Goal: Task Accomplishment & Management: Complete application form

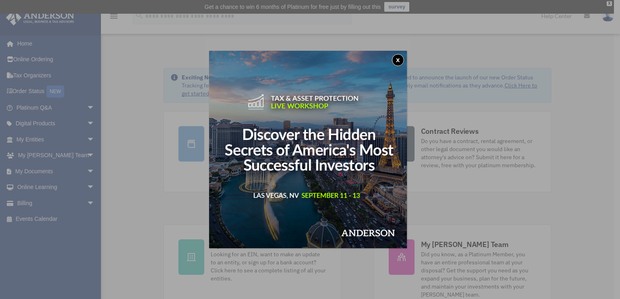
click at [400, 60] on button "x" at bounding box center [398, 60] width 12 height 12
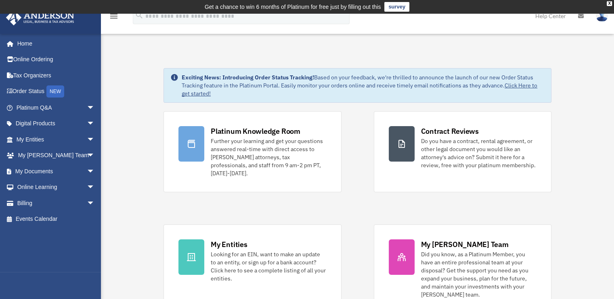
click at [348, 142] on div "Platinum Knowledge Room Further your learning and get your questions answered r…" at bounding box center [357, 212] width 388 height 203
click at [87, 137] on span "arrow_drop_down" at bounding box center [95, 140] width 16 height 17
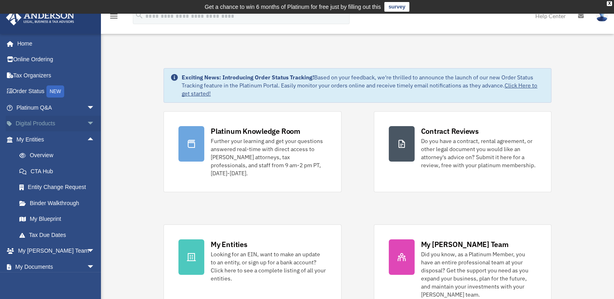
click at [87, 123] on span "arrow_drop_down" at bounding box center [95, 124] width 16 height 17
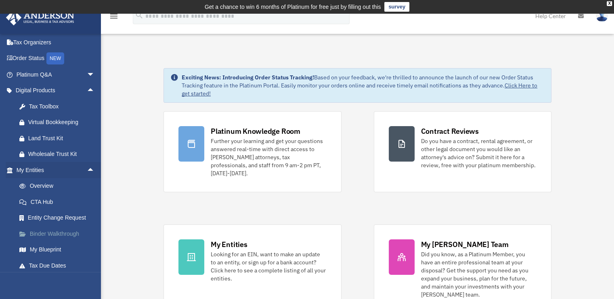
scroll to position [116, 0]
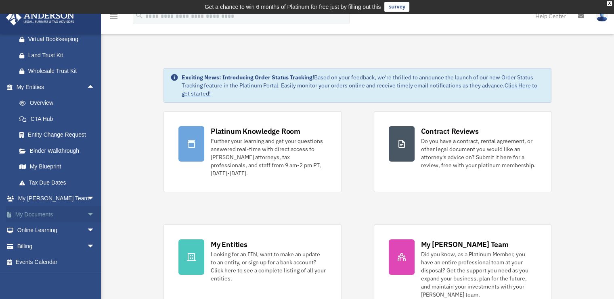
click at [87, 211] on span "arrow_drop_down" at bounding box center [95, 215] width 16 height 17
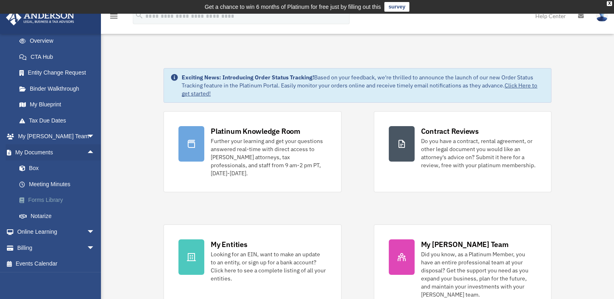
scroll to position [180, 0]
click at [41, 182] on link "Meeting Minutes" at bounding box center [59, 183] width 96 height 16
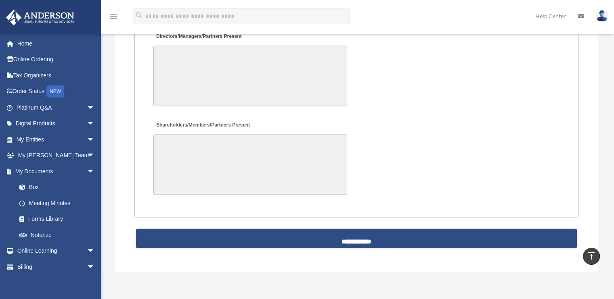
scroll to position [1683, 0]
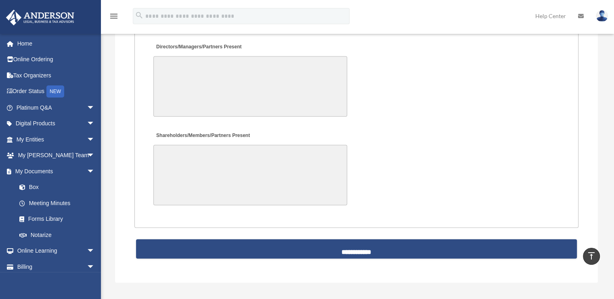
click at [235, 73] on textarea "Directors/Managers/Partners Present" at bounding box center [250, 87] width 194 height 61
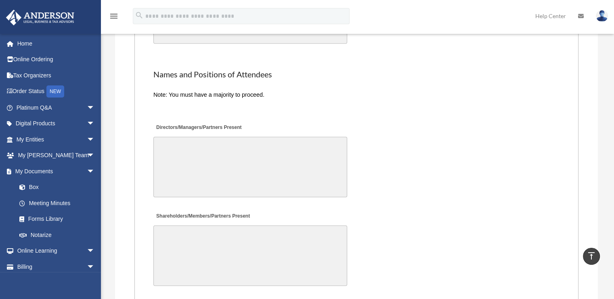
click at [264, 207] on div "Shareholders/Members/Partners Present" at bounding box center [357, 249] width 408 height 84
click at [159, 211] on label "Shareholders/Members/Partners Present" at bounding box center [202, 216] width 98 height 11
click at [160, 211] on label "Shareholders/Members/Partners Present" at bounding box center [202, 216] width 98 height 11
drag, startPoint x: 161, startPoint y: 210, endPoint x: 182, endPoint y: 209, distance: 21.4
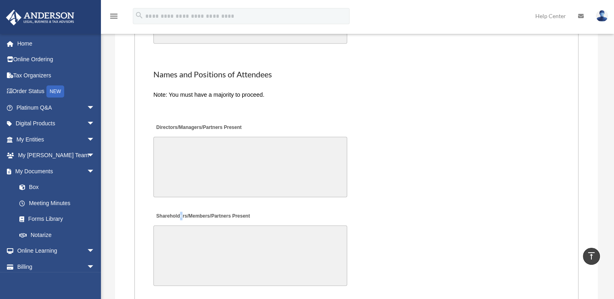
click at [182, 211] on label "Shareholders/Members/Partners Present" at bounding box center [202, 216] width 98 height 11
drag, startPoint x: 182, startPoint y: 209, endPoint x: 152, endPoint y: 214, distance: 30.7
drag, startPoint x: 152, startPoint y: 214, endPoint x: 251, endPoint y: 124, distance: 134.0
click at [251, 124] on div "Directors/Managers/Partners Present" at bounding box center [357, 160] width 408 height 84
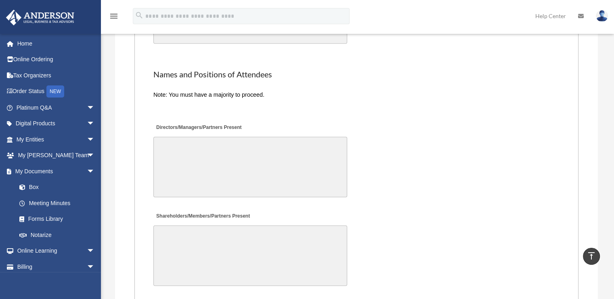
drag, startPoint x: 251, startPoint y: 124, endPoint x: 234, endPoint y: 116, distance: 19.1
click at [234, 118] on div "Directors/Managers/Partners Present" at bounding box center [357, 160] width 408 height 84
drag, startPoint x: 253, startPoint y: 120, endPoint x: 157, endPoint y: 123, distance: 96.5
click at [157, 123] on div "Directors/Managers/Partners Present" at bounding box center [357, 160] width 408 height 84
click at [244, 122] on label "Directors/Managers/Partners Present" at bounding box center [198, 127] width 90 height 11
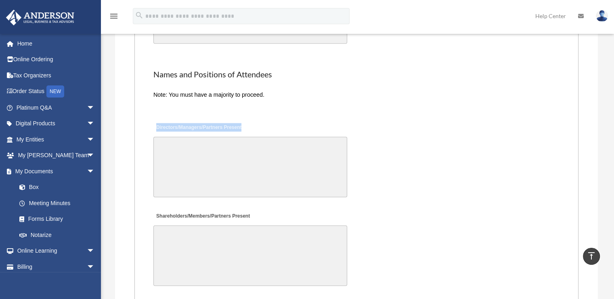
click at [248, 137] on textarea "Directors/Managers/Partners Present" at bounding box center [250, 167] width 194 height 61
drag, startPoint x: 250, startPoint y: 121, endPoint x: 156, endPoint y: 126, distance: 94.6
click at [156, 126] on div "Directors/Managers/Partners Present" at bounding box center [357, 160] width 408 height 84
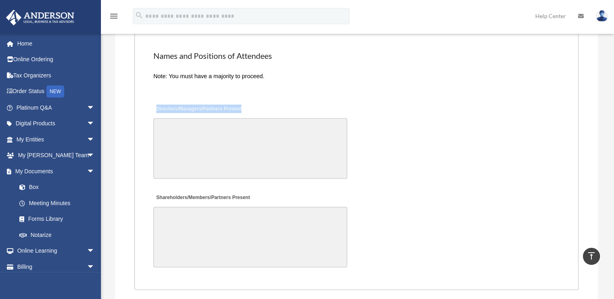
scroll to position [1595, 0]
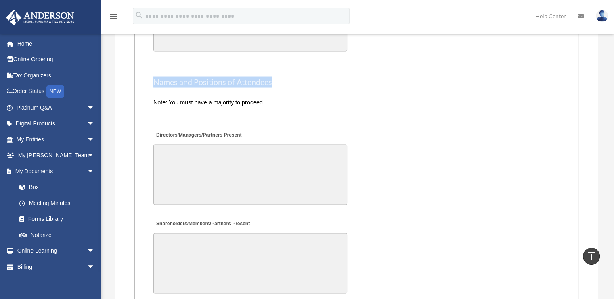
drag, startPoint x: 155, startPoint y: 75, endPoint x: 273, endPoint y: 73, distance: 117.9
click at [273, 77] on h2 "Names and Positions of Attendees" at bounding box center [356, 82] width 406 height 11
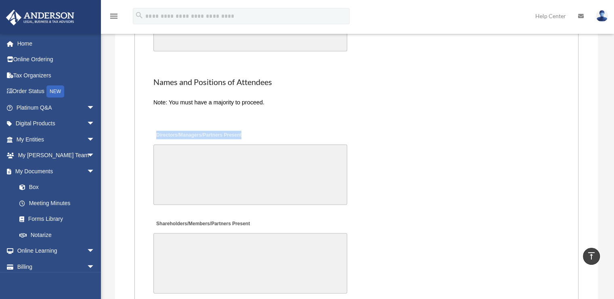
drag, startPoint x: 157, startPoint y: 129, endPoint x: 248, endPoint y: 127, distance: 90.8
click at [244, 130] on label "Directors/Managers/Partners Present" at bounding box center [198, 135] width 90 height 11
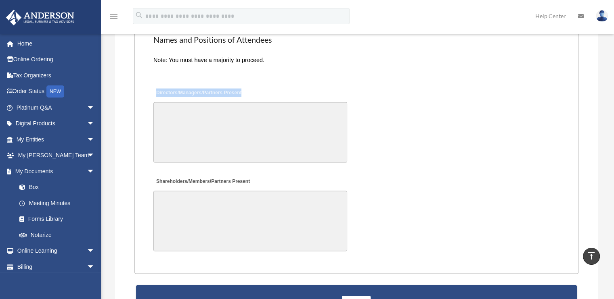
scroll to position [1635, 0]
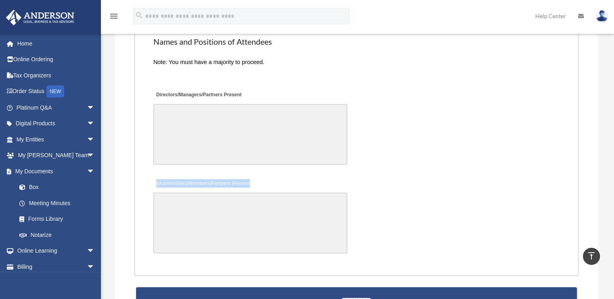
drag, startPoint x: 157, startPoint y: 178, endPoint x: 257, endPoint y: 176, distance: 99.7
click at [252, 179] on label "Shareholders/Members/Partners Present" at bounding box center [202, 184] width 98 height 11
drag, startPoint x: 156, startPoint y: 88, endPoint x: 262, endPoint y: 91, distance: 106.6
click at [262, 91] on div "Directors/Managers/Partners Present" at bounding box center [357, 127] width 408 height 84
drag, startPoint x: 262, startPoint y: 91, endPoint x: 208, endPoint y: 64, distance: 60.3
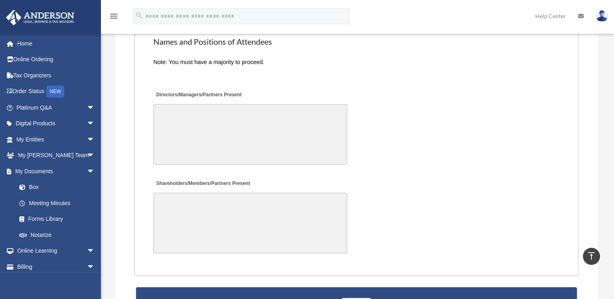
click at [208, 69] on div at bounding box center [356, 74] width 406 height 10
drag, startPoint x: 153, startPoint y: 57, endPoint x: 273, endPoint y: 57, distance: 119.5
click at [273, 57] on div "Note: You must have a majority to proceed." at bounding box center [356, 62] width 406 height 11
drag, startPoint x: 273, startPoint y: 57, endPoint x: 189, endPoint y: 73, distance: 85.6
click at [189, 73] on div at bounding box center [357, 75] width 408 height 12
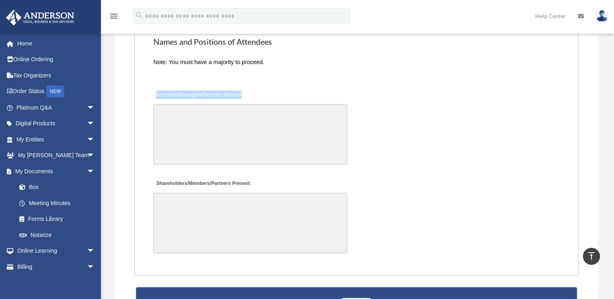
drag, startPoint x: 157, startPoint y: 91, endPoint x: 250, endPoint y: 90, distance: 93.2
click at [250, 90] on div "Directors/Managers/Partners Present" at bounding box center [357, 127] width 408 height 84
click at [158, 179] on label "Shareholders/Members/Partners Present" at bounding box center [202, 184] width 98 height 11
click at [158, 193] on textarea "Shareholders/Members/Partners Present" at bounding box center [250, 223] width 194 height 61
drag, startPoint x: 158, startPoint y: 178, endPoint x: 249, endPoint y: 177, distance: 91.2
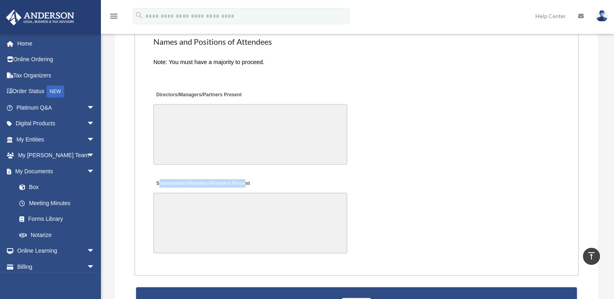
click at [249, 179] on label "Shareholders/Members/Partners Present" at bounding box center [202, 184] width 98 height 11
drag, startPoint x: 249, startPoint y: 177, endPoint x: 155, endPoint y: 176, distance: 94.0
click at [155, 179] on label "Shareholders/Members/Partners Present" at bounding box center [202, 184] width 98 height 11
drag, startPoint x: 155, startPoint y: 176, endPoint x: 195, endPoint y: 89, distance: 96.4
click at [195, 90] on label "Directors/Managers/Partners Present" at bounding box center [198, 95] width 90 height 11
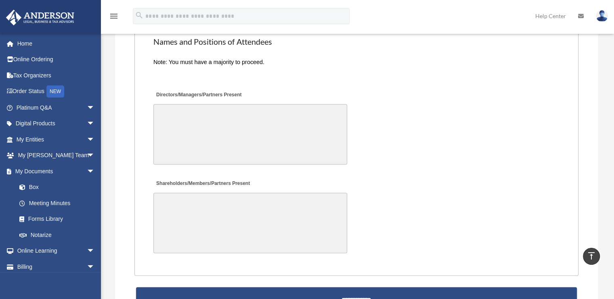
click at [195, 105] on textarea "Directors/Managers/Partners Present" at bounding box center [250, 135] width 194 height 61
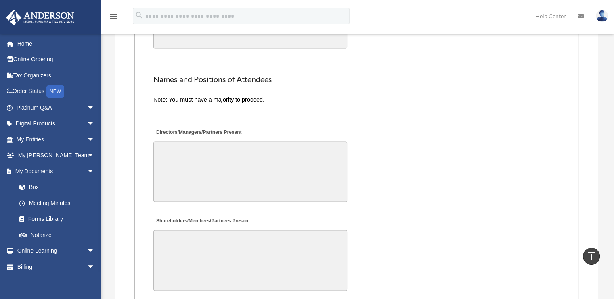
scroll to position [1595, 0]
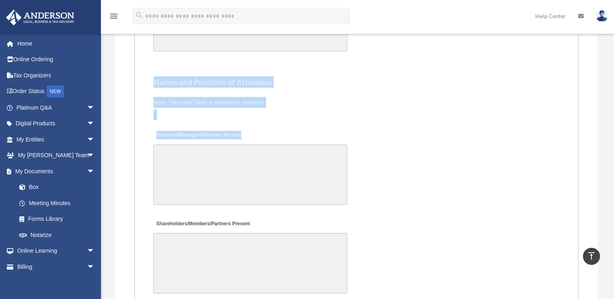
drag, startPoint x: 153, startPoint y: 77, endPoint x: 268, endPoint y: 124, distance: 124.0
click at [170, 110] on div at bounding box center [356, 115] width 406 height 10
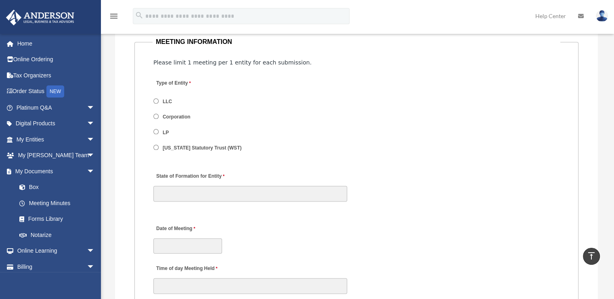
scroll to position [989, 0]
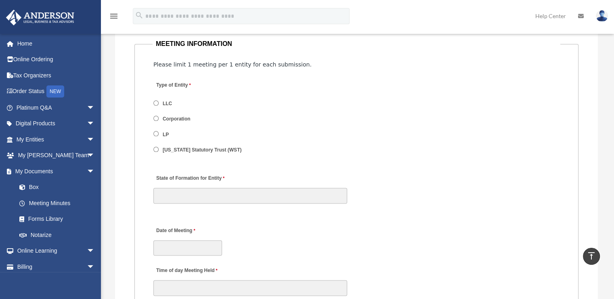
click at [180, 84] on label "Type of Entity" at bounding box center [191, 85] width 77 height 11
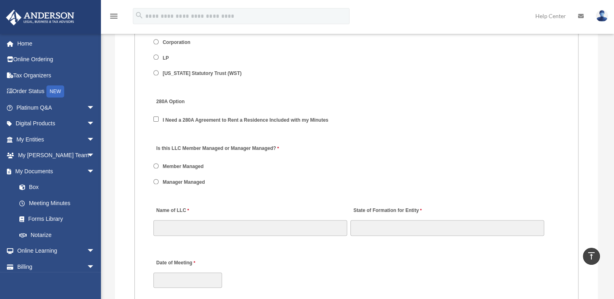
scroll to position [1070, 0]
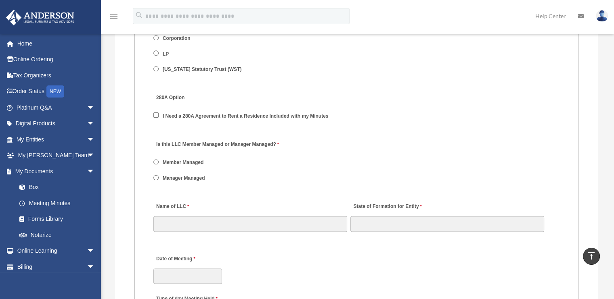
click at [158, 159] on span "Member Managed" at bounding box center [182, 163] width 59 height 14
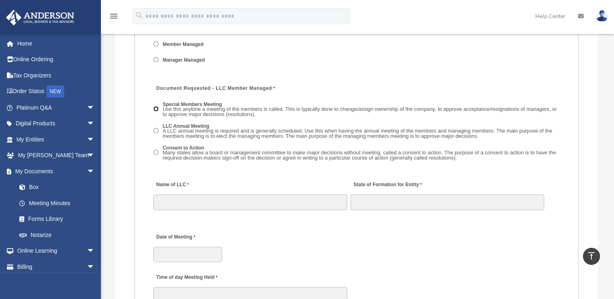
scroll to position [1231, 0]
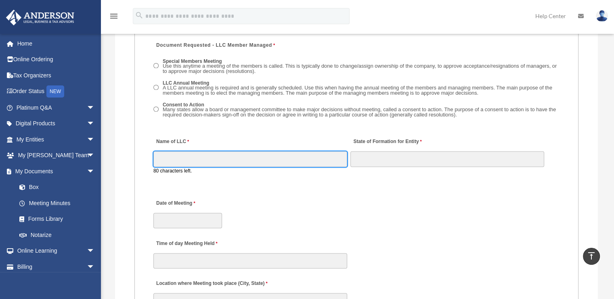
click at [195, 153] on input "Name of LLC" at bounding box center [250, 158] width 194 height 15
type input "**********"
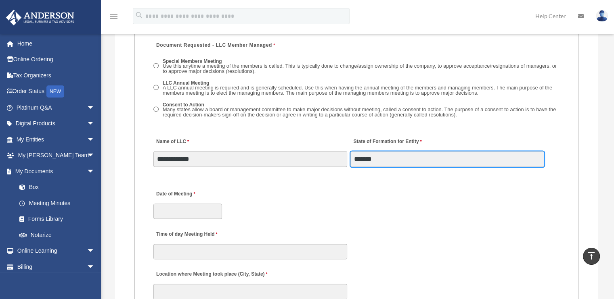
type input "*******"
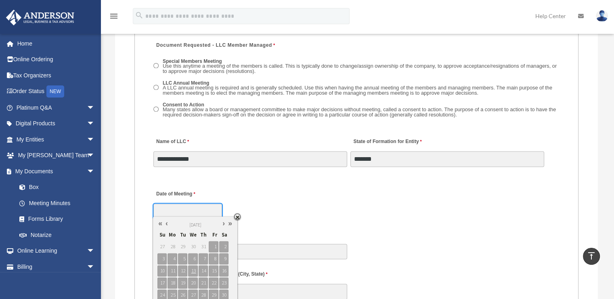
scroll to position [1272, 0]
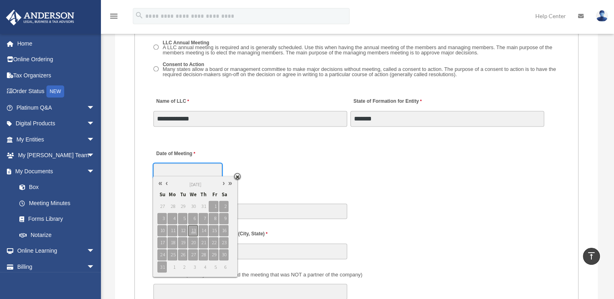
type input "**********"
click at [194, 230] on span "13" at bounding box center [192, 230] width 9 height 11
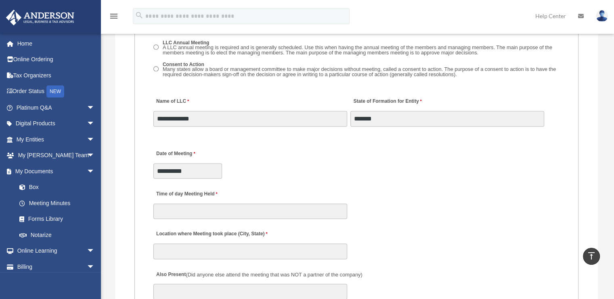
click at [357, 172] on div "**********" at bounding box center [357, 162] width 408 height 36
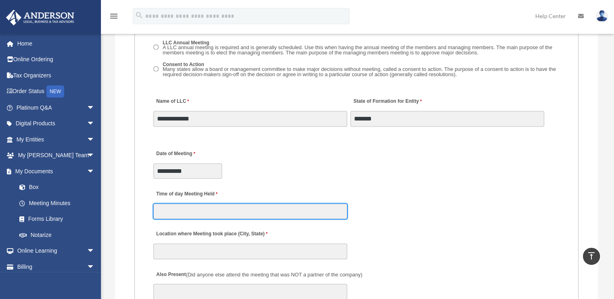
click at [186, 210] on input "Time of day Meeting Held" at bounding box center [250, 211] width 194 height 15
type input "*******"
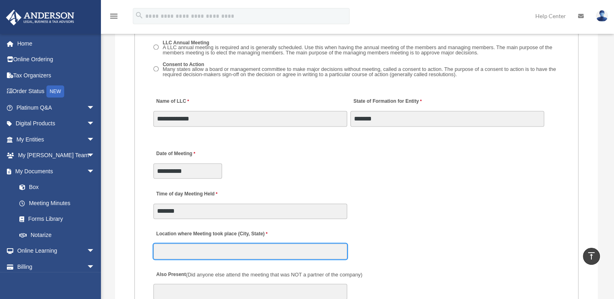
click at [231, 244] on input "Location where Meeting took place (City, State)" at bounding box center [250, 251] width 194 height 15
type input "**********"
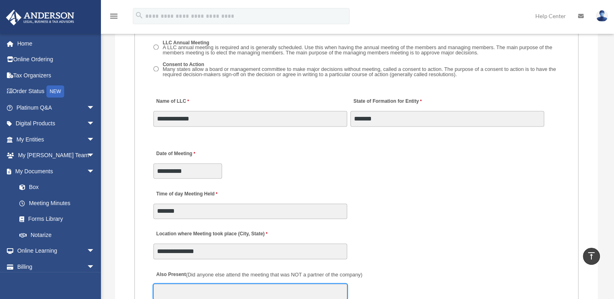
type input "**********"
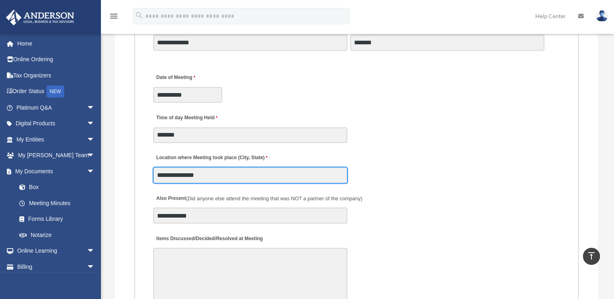
scroll to position [1352, 0]
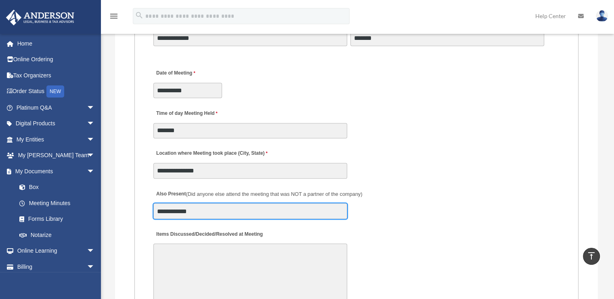
click at [205, 211] on input "**********" at bounding box center [250, 210] width 194 height 15
drag, startPoint x: 205, startPoint y: 211, endPoint x: 118, endPoint y: 216, distance: 87.4
click at [119, 217] on div "Request for Meeting Minutes Please ensure the email you list is associated with…" at bounding box center [356, 70] width 483 height 1499
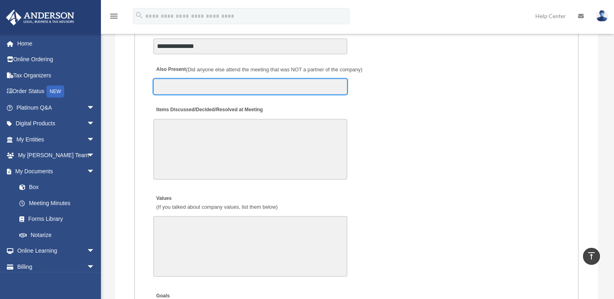
scroll to position [1514, 0]
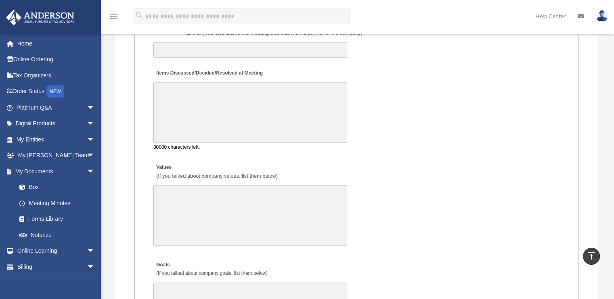
click at [212, 101] on textarea "Items Discussed/Decided/Resolved at Meeting" at bounding box center [250, 112] width 194 height 61
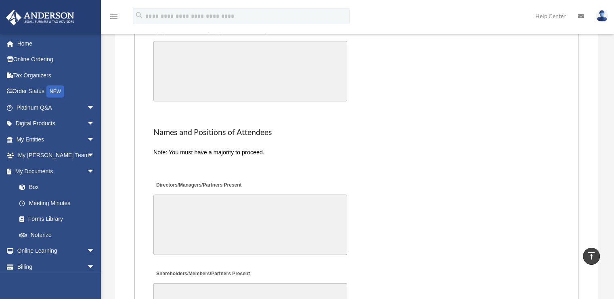
scroll to position [1756, 0]
type textarea "**********"
click at [214, 201] on textarea "Directors/Managers/Partners Present" at bounding box center [250, 225] width 194 height 61
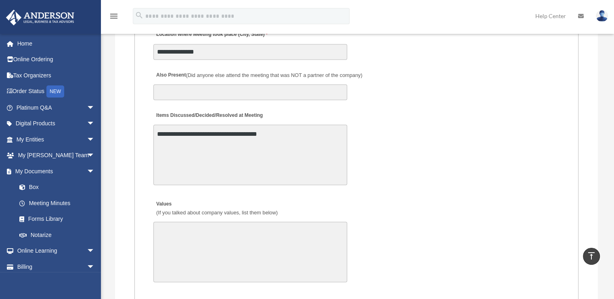
scroll to position [1467, 0]
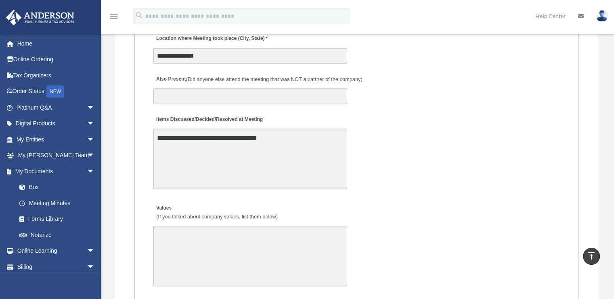
type textarea "**********"
click at [300, 136] on textarea "**********" at bounding box center [250, 159] width 194 height 61
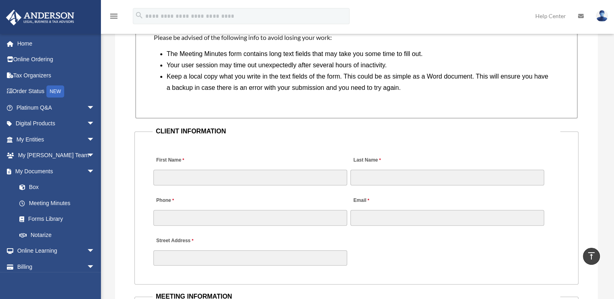
scroll to position [741, 0]
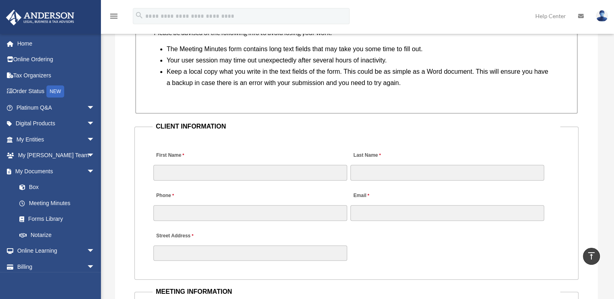
type textarea "**********"
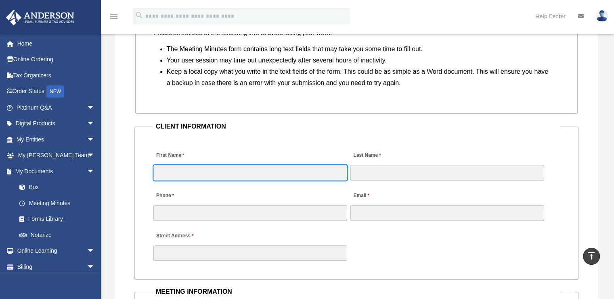
click at [189, 174] on input "First Name" at bounding box center [250, 172] width 194 height 15
type input "********"
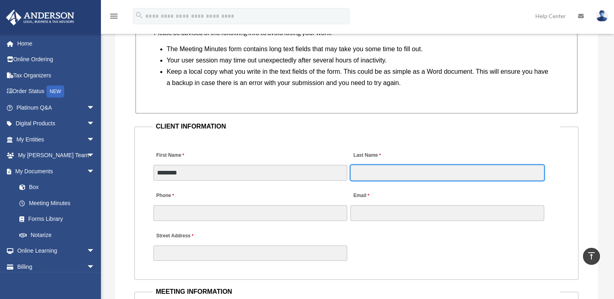
type input "******"
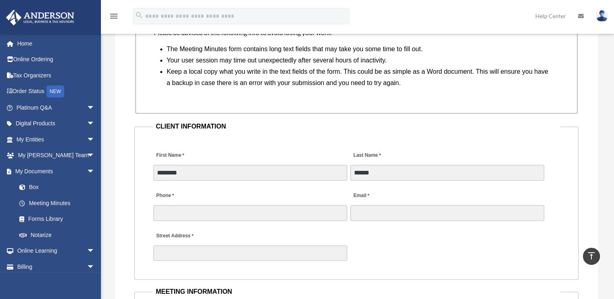
type input "**********"
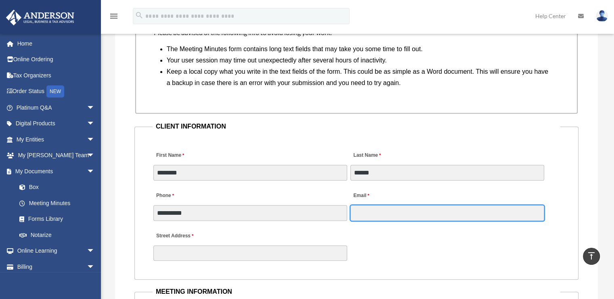
type input "**********"
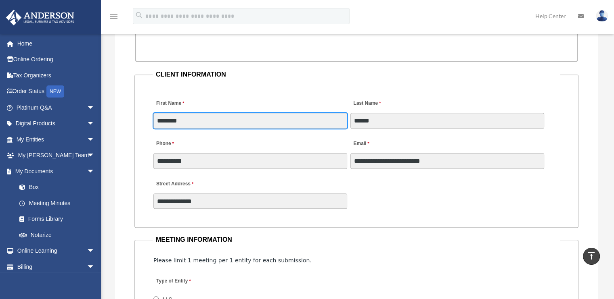
scroll to position [822, 0]
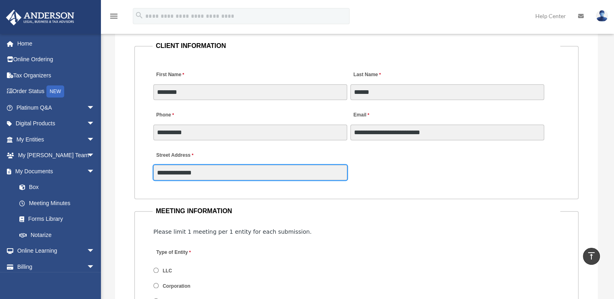
drag, startPoint x: 226, startPoint y: 172, endPoint x: 139, endPoint y: 176, distance: 86.5
click at [139, 176] on fieldset "**********" at bounding box center [356, 119] width 444 height 159
type input "**********"
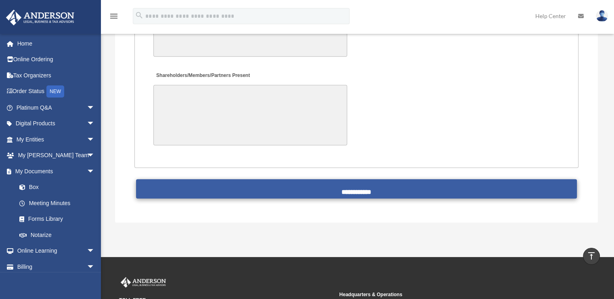
scroll to position [1952, 0]
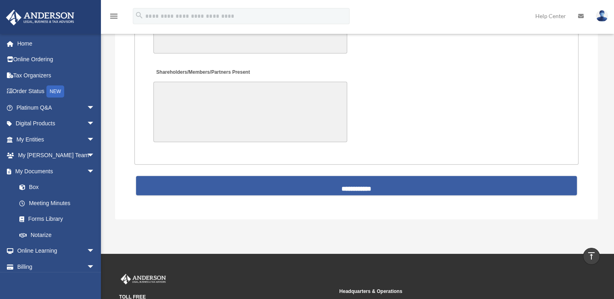
click at [356, 182] on input "**********" at bounding box center [356, 185] width 441 height 19
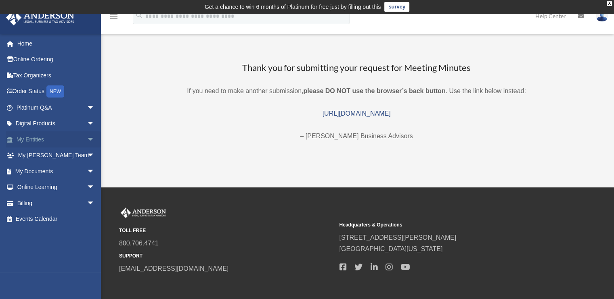
click at [42, 141] on link "My Entities arrow_drop_down" at bounding box center [56, 140] width 101 height 16
click at [87, 138] on span "arrow_drop_down" at bounding box center [95, 140] width 16 height 17
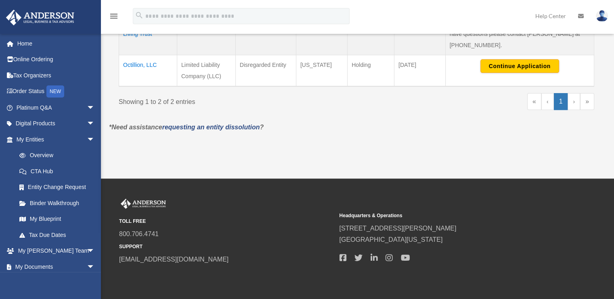
scroll to position [242, 0]
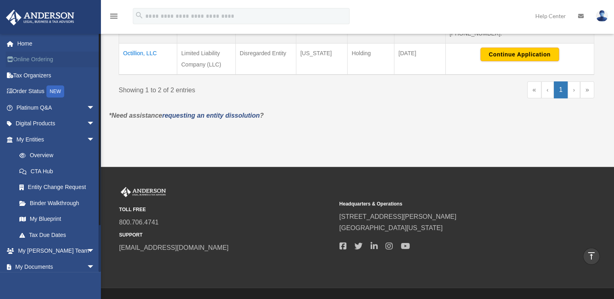
click at [37, 62] on link "Online Ordering" at bounding box center [56, 60] width 101 height 16
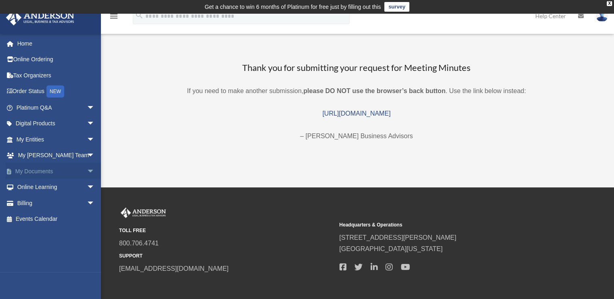
click at [45, 172] on link "My Documents arrow_drop_down" at bounding box center [56, 171] width 101 height 16
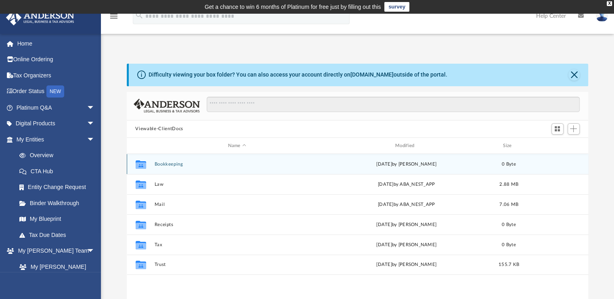
scroll to position [177, 455]
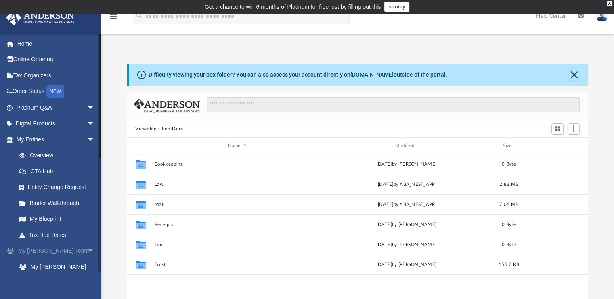
click at [46, 255] on link "My [PERSON_NAME] Team arrow_drop_down" at bounding box center [56, 251] width 101 height 16
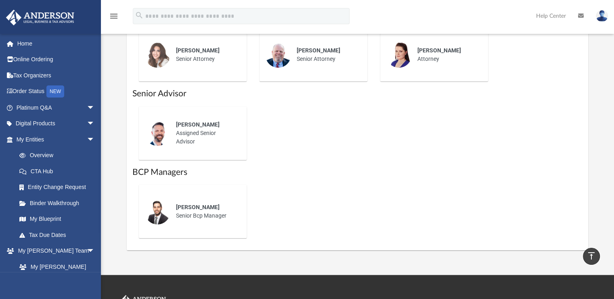
scroll to position [525, 0]
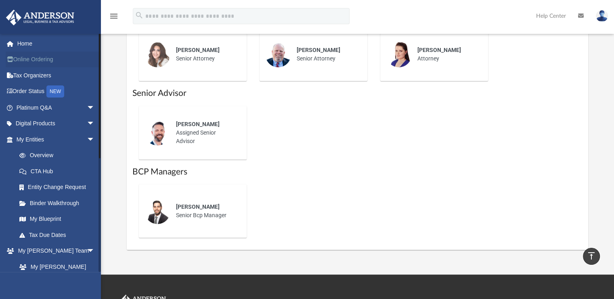
click at [38, 59] on link "Online Ordering" at bounding box center [56, 60] width 101 height 16
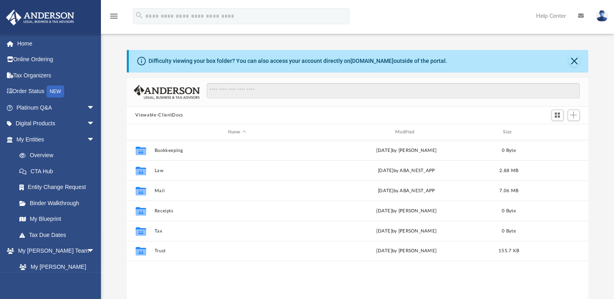
scroll to position [177, 455]
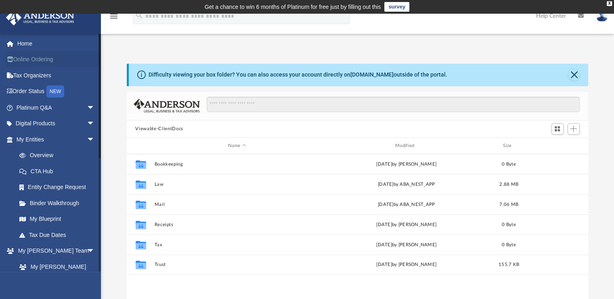
click at [31, 58] on link "Online Ordering" at bounding box center [56, 60] width 101 height 16
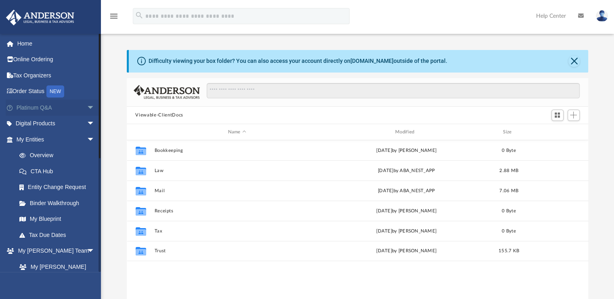
scroll to position [177, 455]
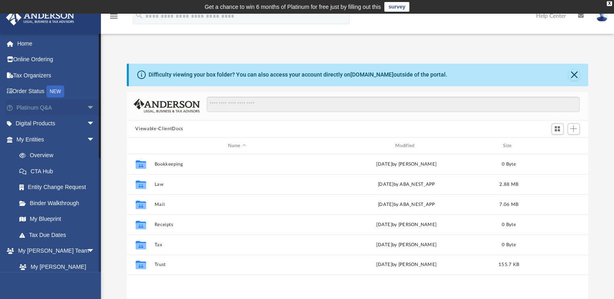
click at [87, 109] on span "arrow_drop_down" at bounding box center [95, 108] width 16 height 17
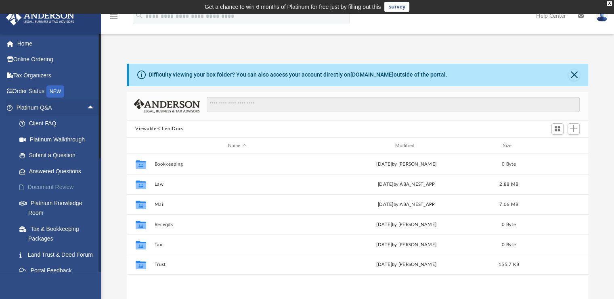
click at [44, 186] on link "Document Review" at bounding box center [59, 188] width 96 height 16
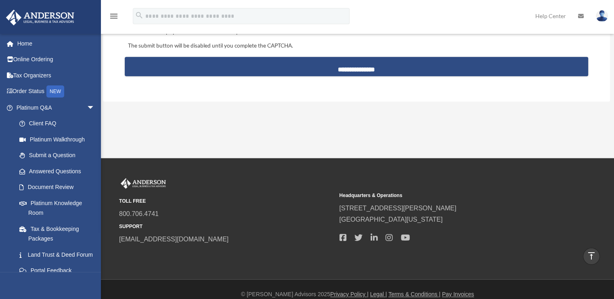
scroll to position [848, 0]
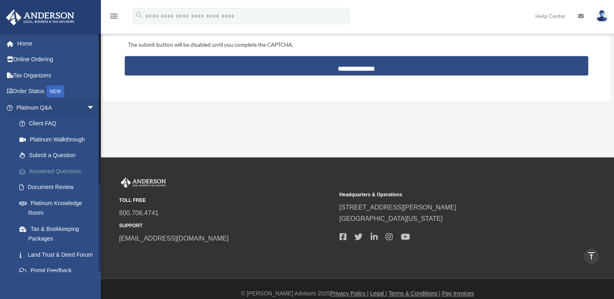
click at [56, 172] on link "Answered Questions" at bounding box center [59, 171] width 96 height 16
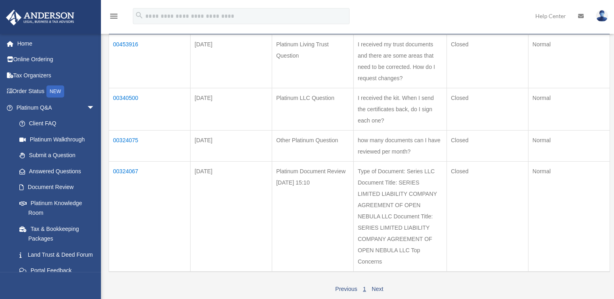
scroll to position [161, 0]
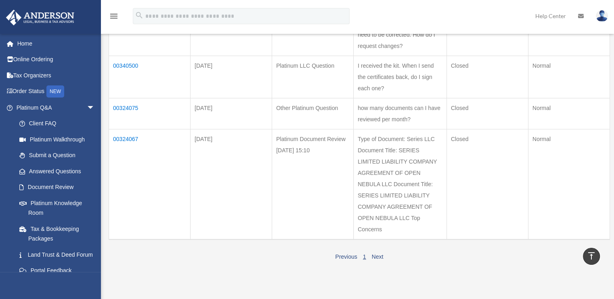
click at [126, 137] on td "00324067" at bounding box center [150, 184] width 82 height 111
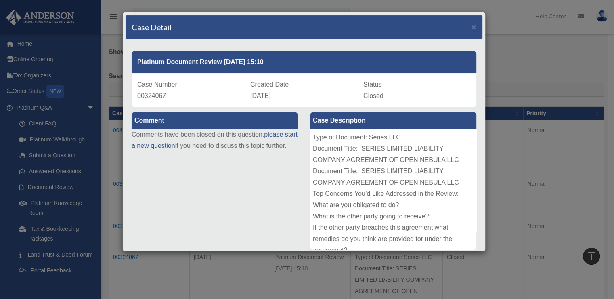
scroll to position [40, 0]
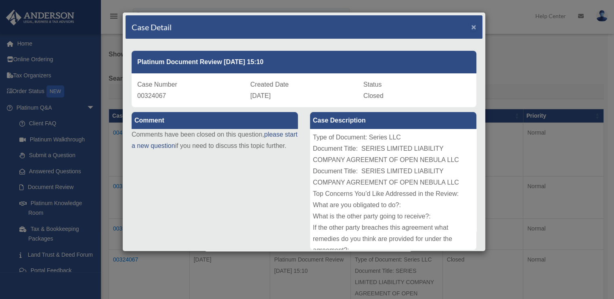
click at [471, 27] on span "×" at bounding box center [473, 26] width 5 height 9
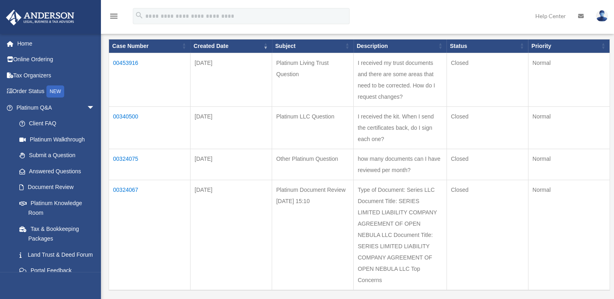
scroll to position [121, 0]
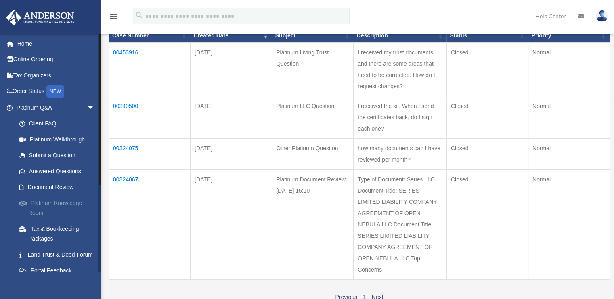
click at [52, 201] on link "Platinum Knowledge Room" at bounding box center [59, 208] width 96 height 26
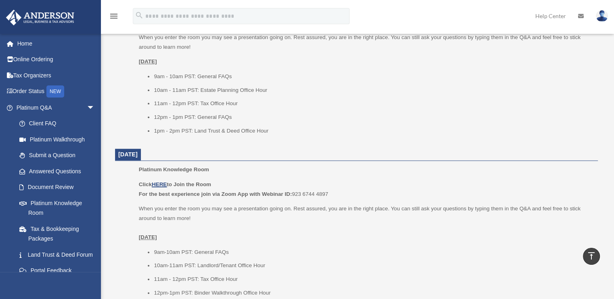
scroll to position [933, 0]
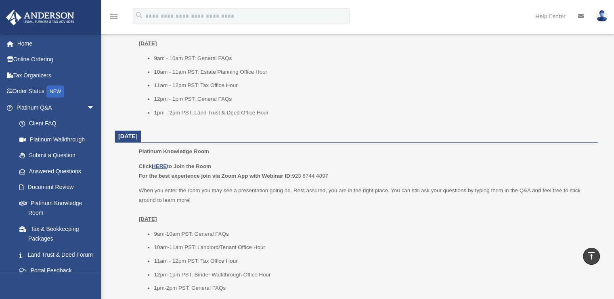
click at [278, 85] on li "11am - 12pm PST: Tax Office Hour" at bounding box center [373, 86] width 438 height 10
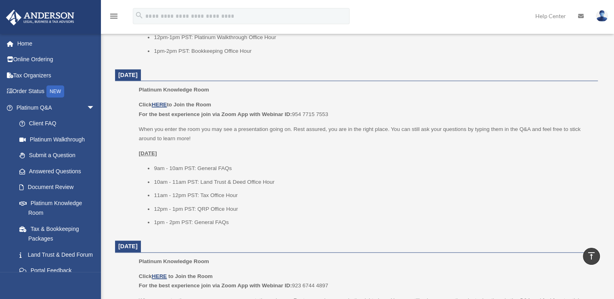
scroll to position [651, 0]
